Goal: Browse casually: Explore the website without a specific task or goal

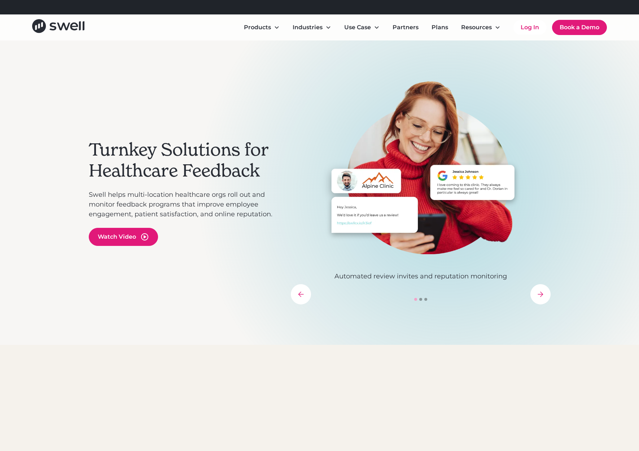
click at [542, 295] on icon "next slide" at bounding box center [540, 293] width 5 height 5
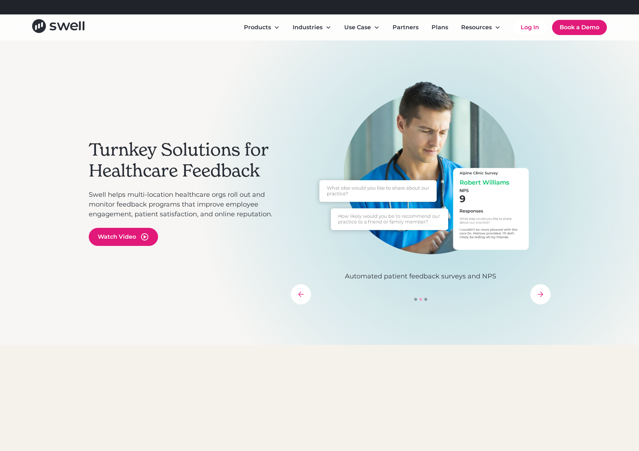
click at [542, 295] on icon "next slide" at bounding box center [540, 293] width 5 height 5
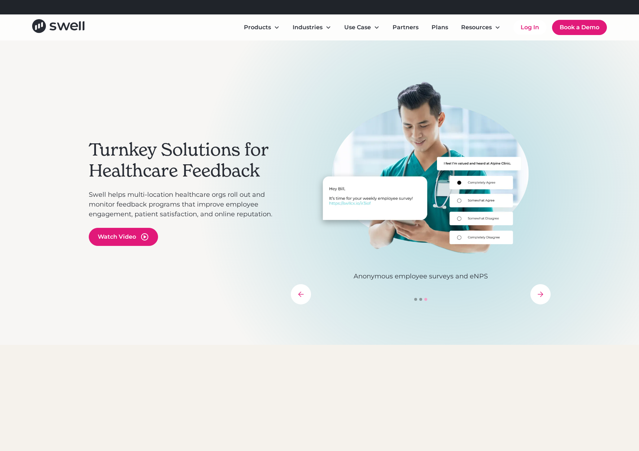
click at [542, 295] on icon "next slide" at bounding box center [540, 293] width 5 height 5
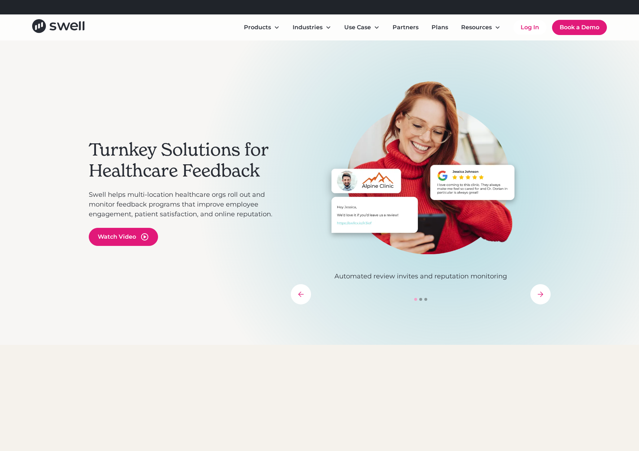
click at [542, 295] on icon "next slide" at bounding box center [540, 293] width 5 height 5
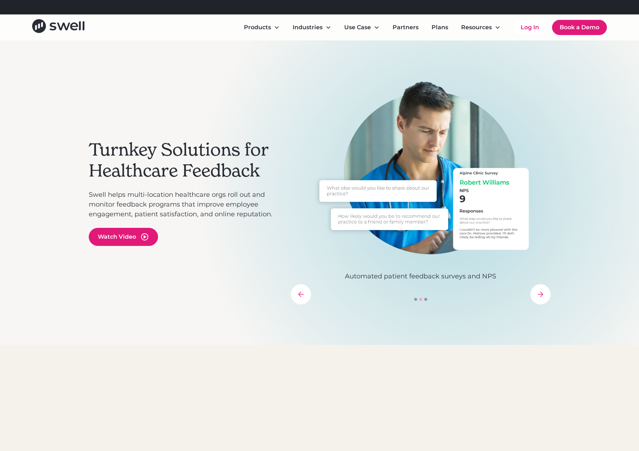
click at [542, 295] on icon "next slide" at bounding box center [540, 293] width 5 height 5
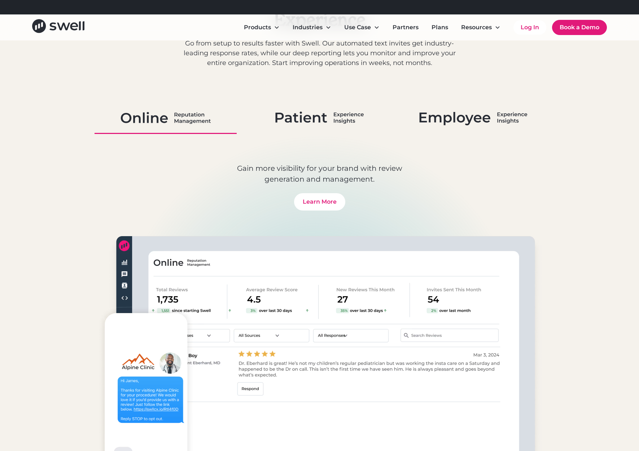
scroll to position [412, 0]
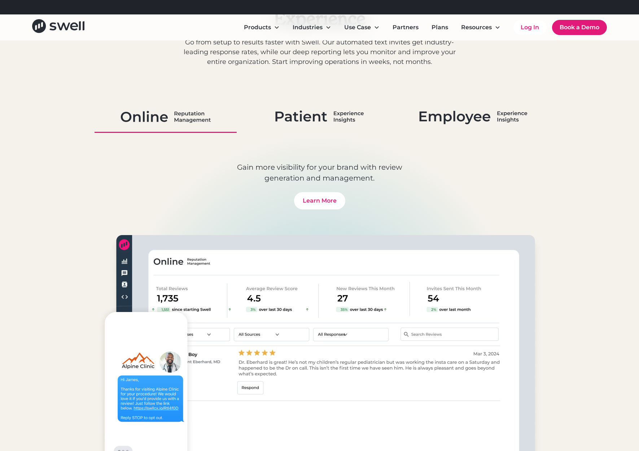
click at [291, 118] on img at bounding box center [319, 116] width 88 height 19
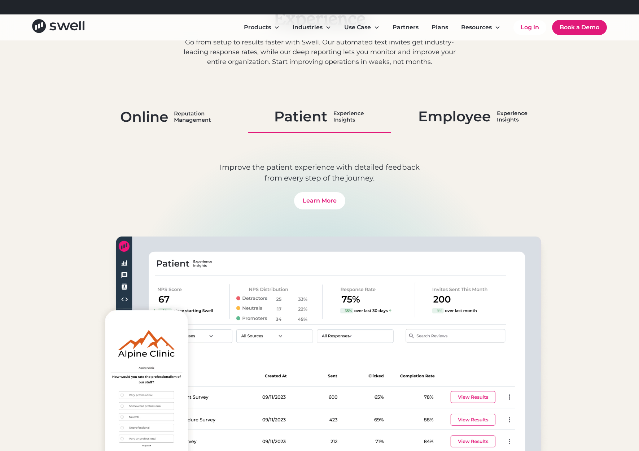
click at [503, 113] on img at bounding box center [473, 116] width 108 height 19
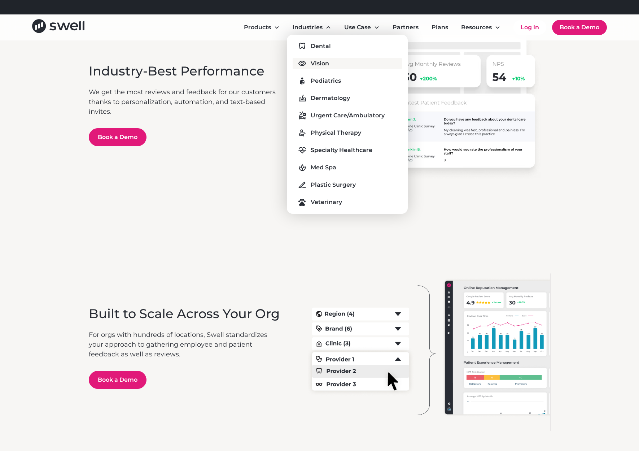
scroll to position [1185, 0]
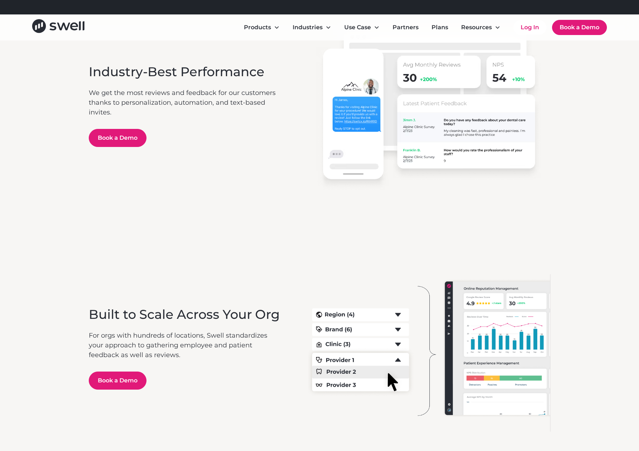
click at [328, 29] on icon at bounding box center [329, 28] width 6 height 6
click at [327, 27] on icon at bounding box center [329, 27] width 4 height 3
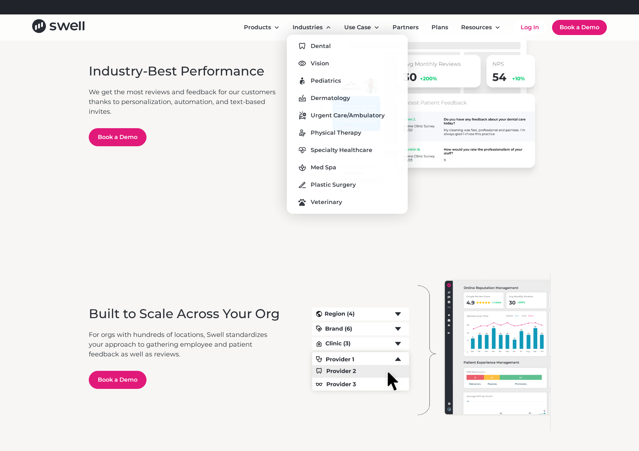
scroll to position [1186, 0]
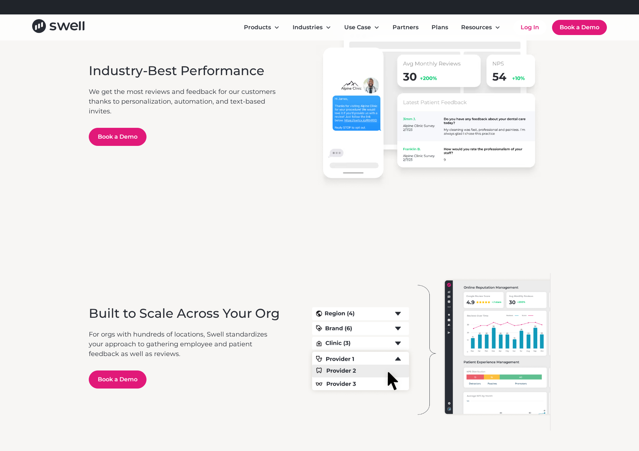
click at [240, 192] on div "Industry-Best Performance We get the most reviews and feedback for our customer…" at bounding box center [320, 104] width 462 height 243
